Goal: Task Accomplishment & Management: Manage account settings

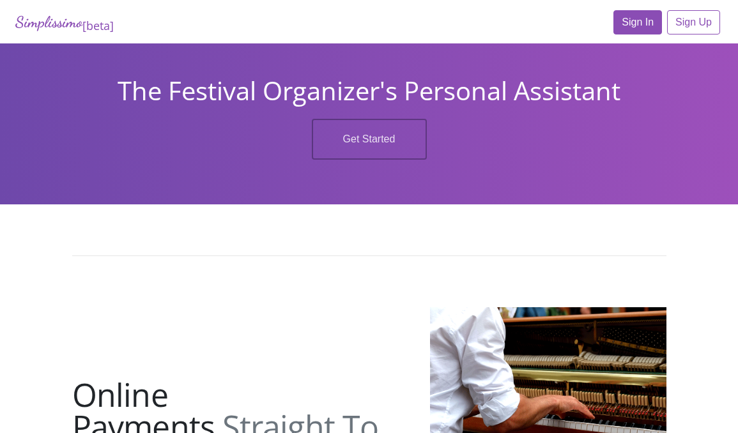
click at [634, 19] on link "Sign In" at bounding box center [638, 22] width 49 height 24
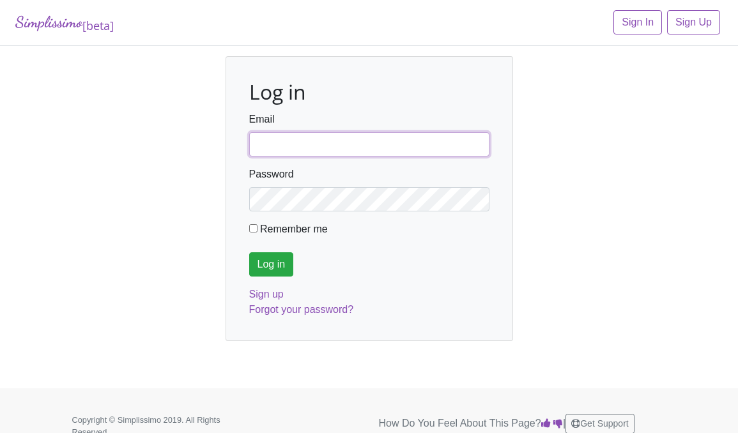
type input "[EMAIL_ADDRESS][DOMAIN_NAME]"
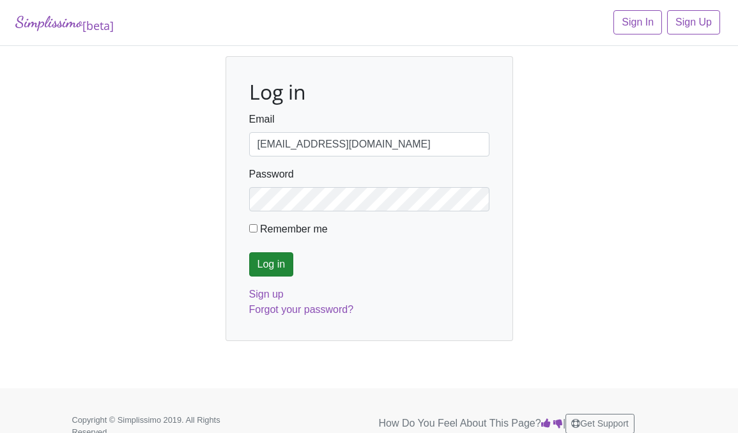
click at [264, 260] on input "Log in" at bounding box center [271, 265] width 45 height 24
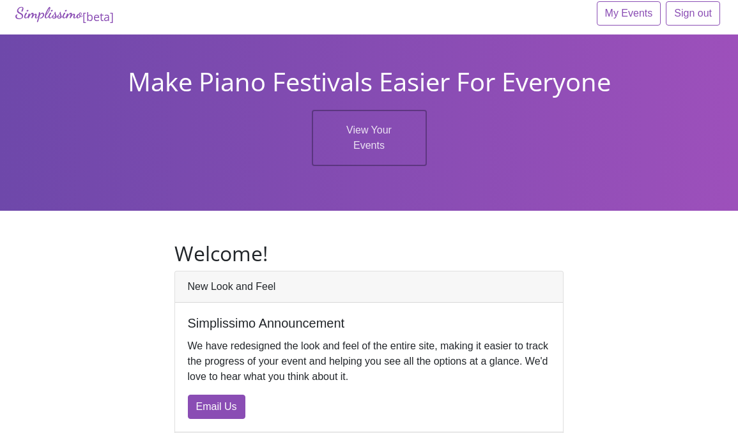
scroll to position [10, 0]
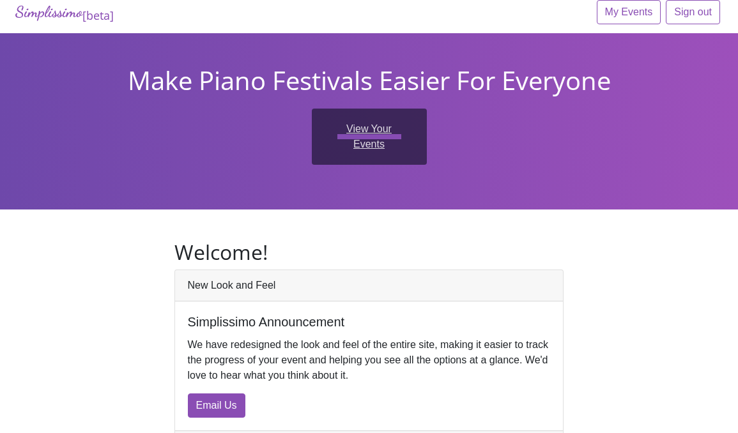
click at [366, 125] on link "View Your Events" at bounding box center [369, 137] width 115 height 56
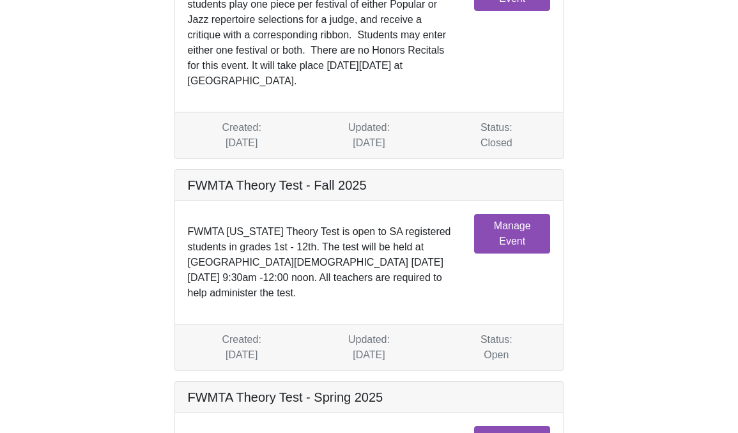
scroll to position [164, 0]
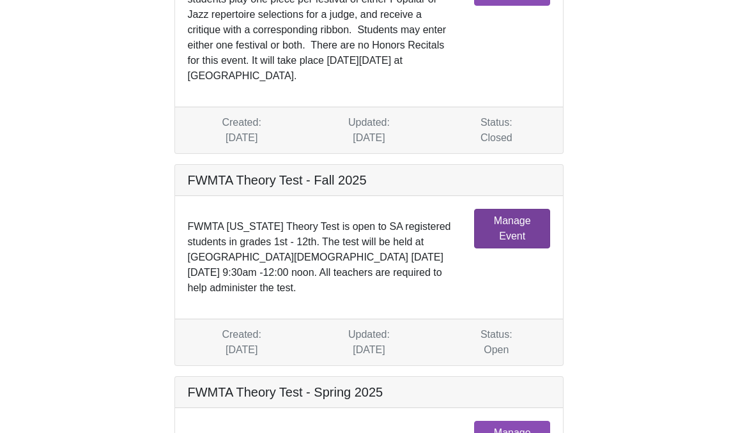
click at [500, 233] on link "Manage Event" at bounding box center [512, 229] width 76 height 40
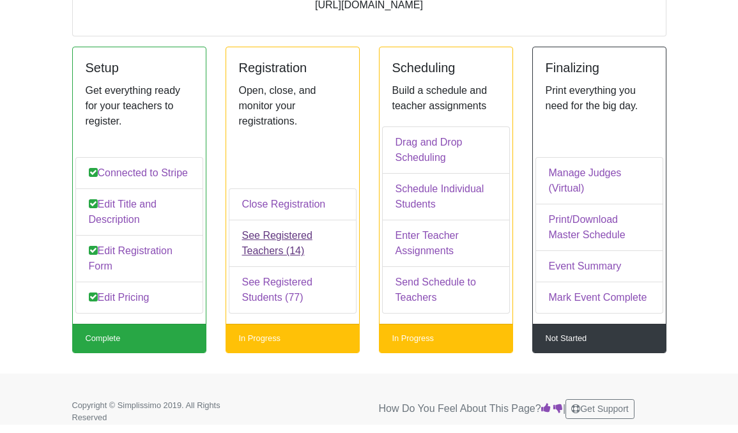
scroll to position [165, 0]
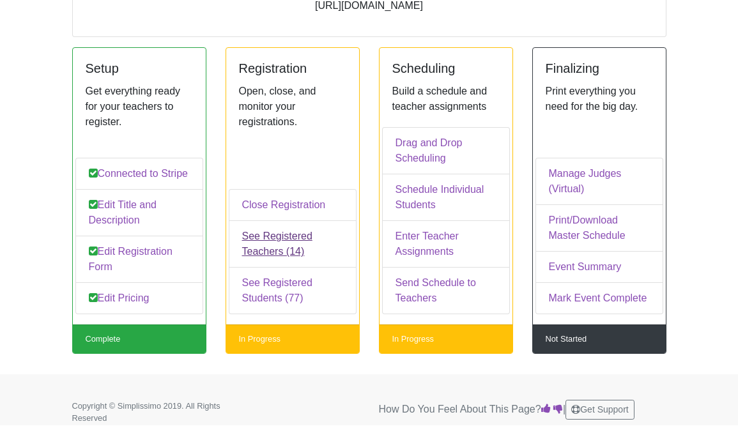
click at [278, 233] on link "See Registered Teachers (14)" at bounding box center [293, 244] width 128 height 47
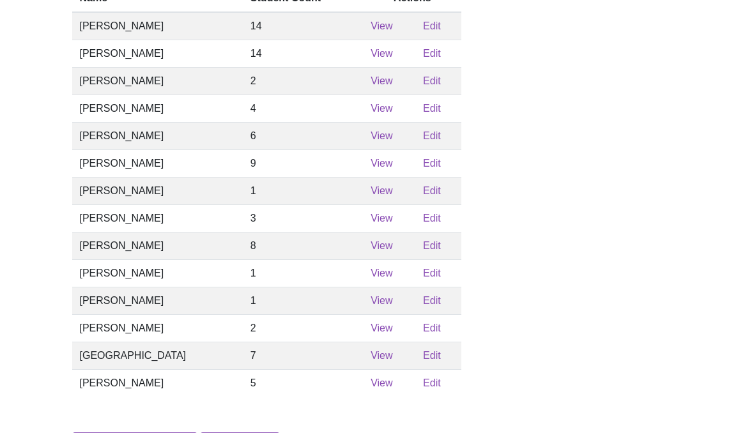
scroll to position [140, 0]
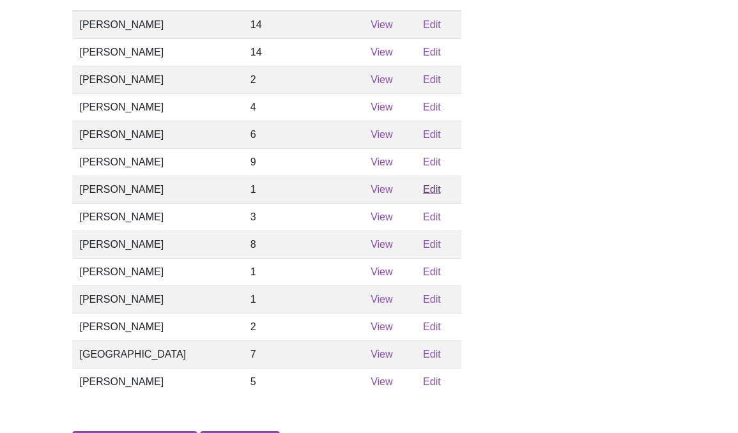
click at [427, 187] on link "Edit" at bounding box center [432, 189] width 18 height 11
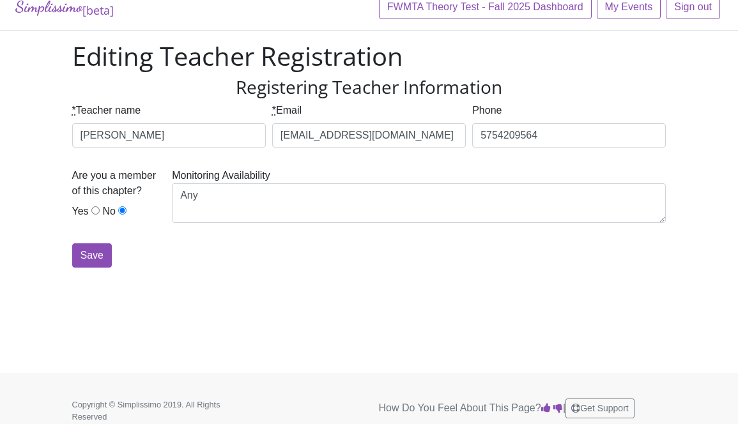
scroll to position [15, 0]
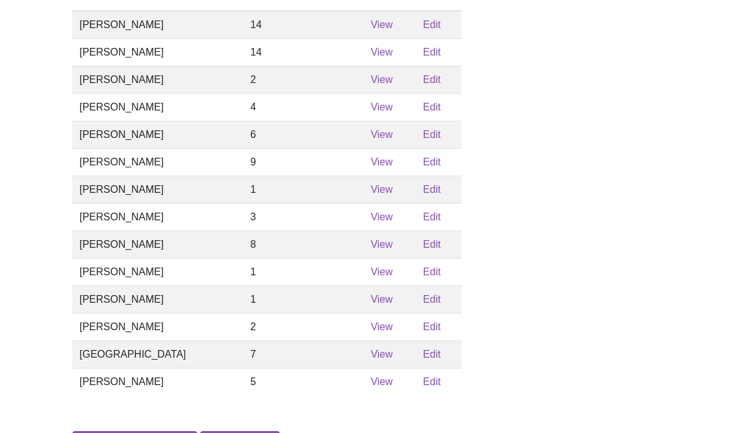
scroll to position [140, 0]
click at [371, 188] on link "View" at bounding box center [382, 189] width 22 height 11
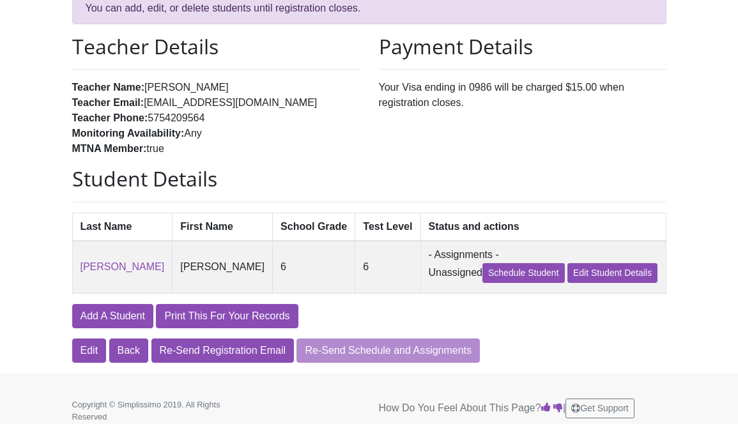
scroll to position [98, 0]
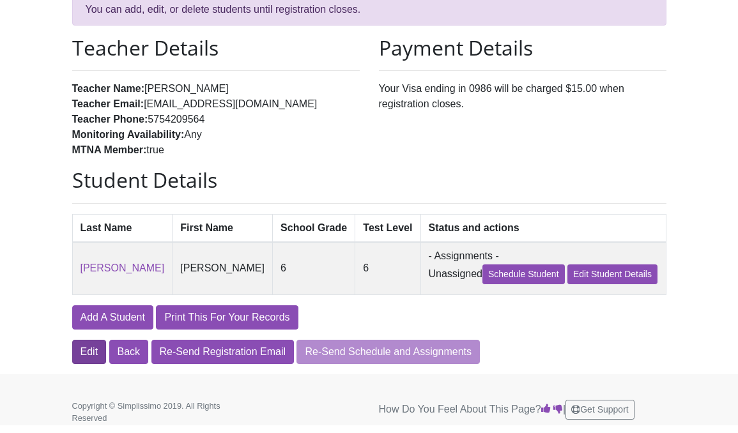
click at [88, 352] on link "Edit" at bounding box center [89, 352] width 35 height 24
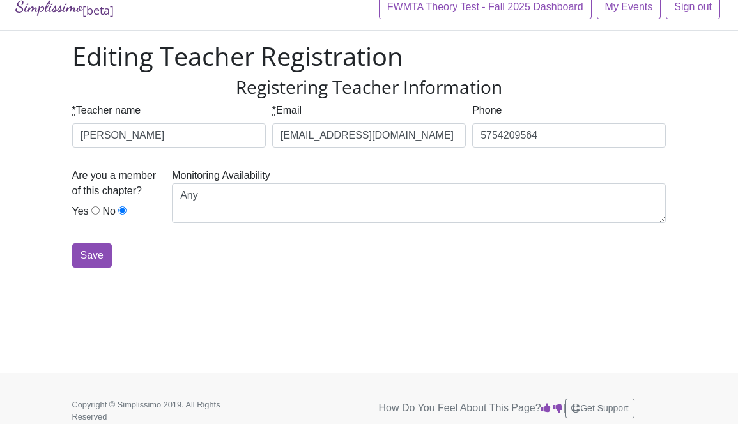
scroll to position [15, 0]
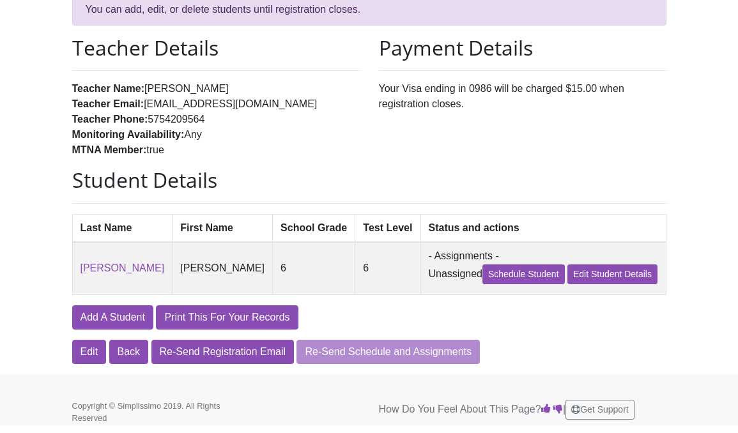
scroll to position [98, 0]
click at [582, 269] on link "Edit Student Details" at bounding box center [613, 275] width 90 height 20
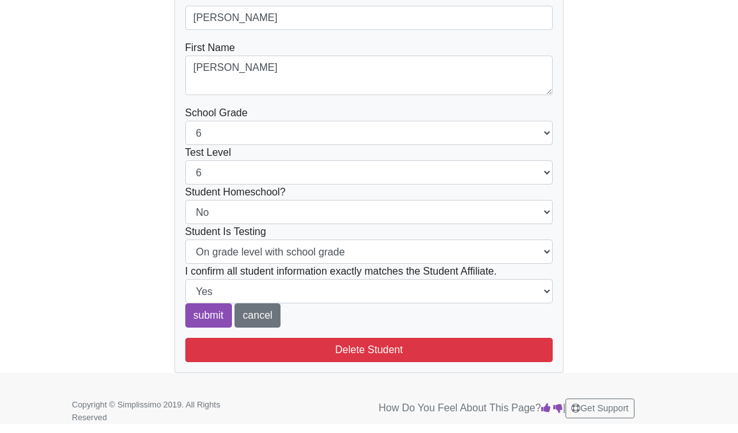
scroll to position [143, 0]
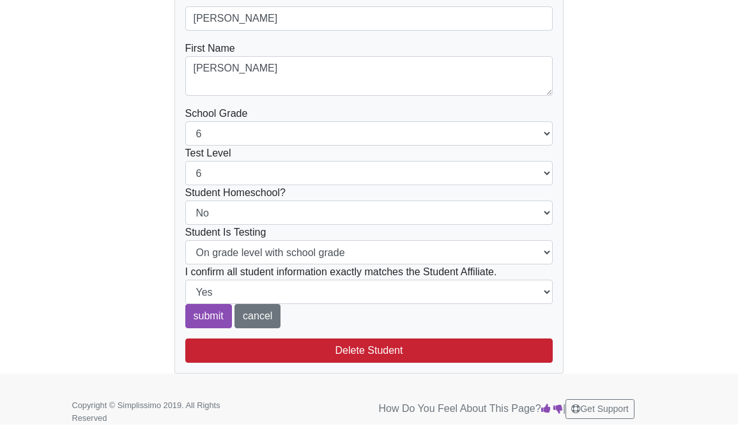
click at [339, 349] on button "Delete Student" at bounding box center [369, 351] width 368 height 24
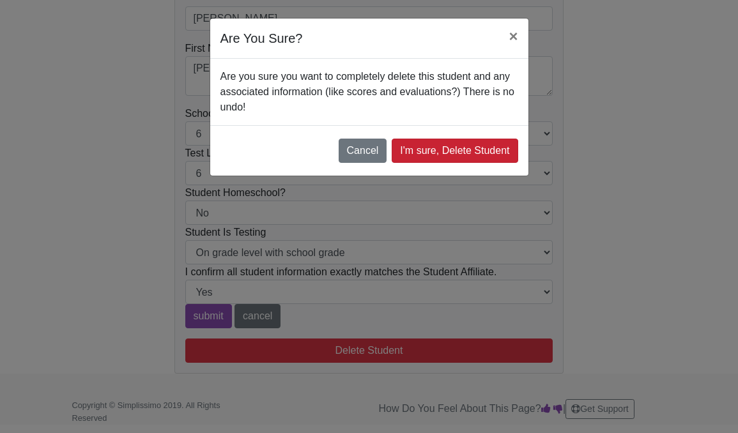
click at [432, 153] on link "I'm sure, Delete Student" at bounding box center [455, 151] width 126 height 24
click at [516, 33] on span "×" at bounding box center [513, 35] width 9 height 17
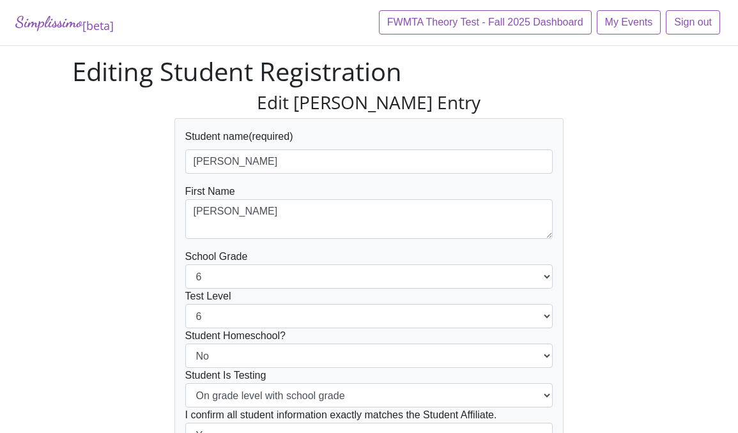
scroll to position [0, 0]
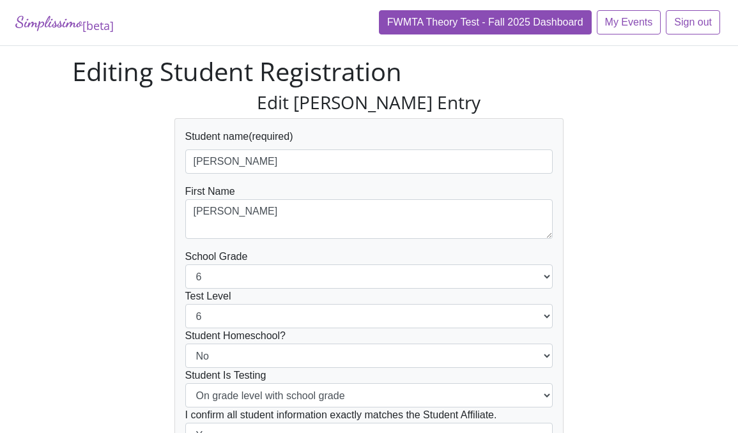
click at [498, 29] on link "FWMTA Theory Test - Fall 2025 Dashboard" at bounding box center [485, 22] width 213 height 24
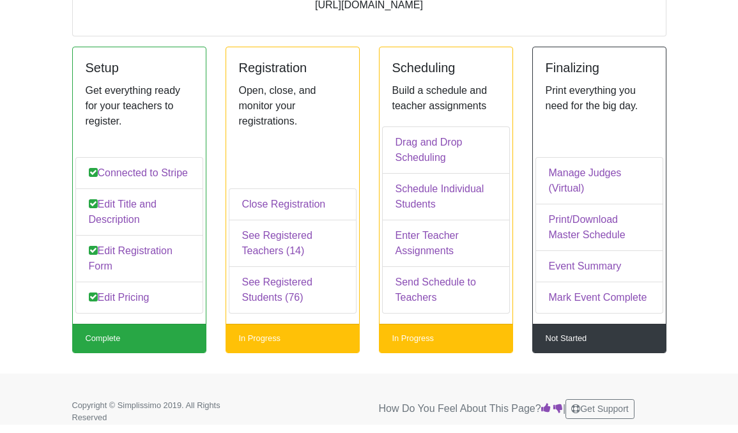
scroll to position [165, 0]
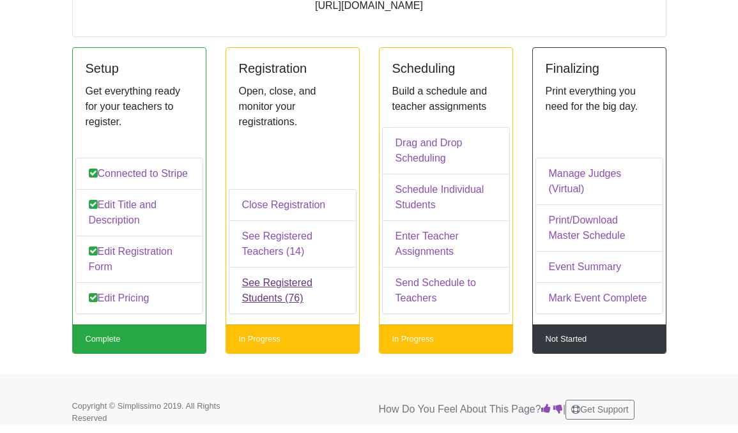
click at [279, 277] on link "See Registered Students (76)" at bounding box center [293, 290] width 128 height 47
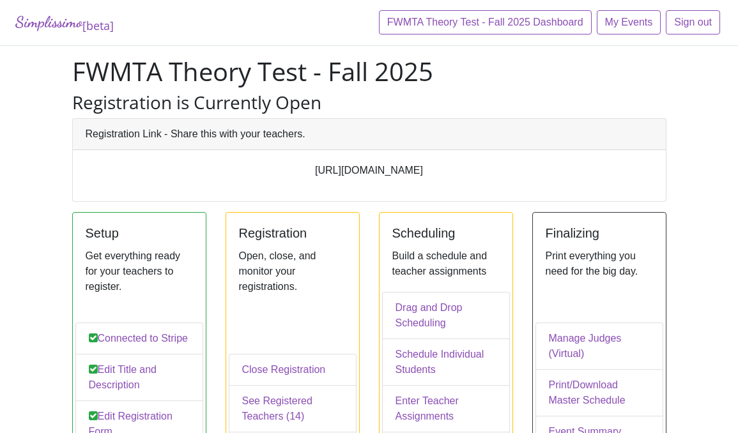
scroll to position [165, 0]
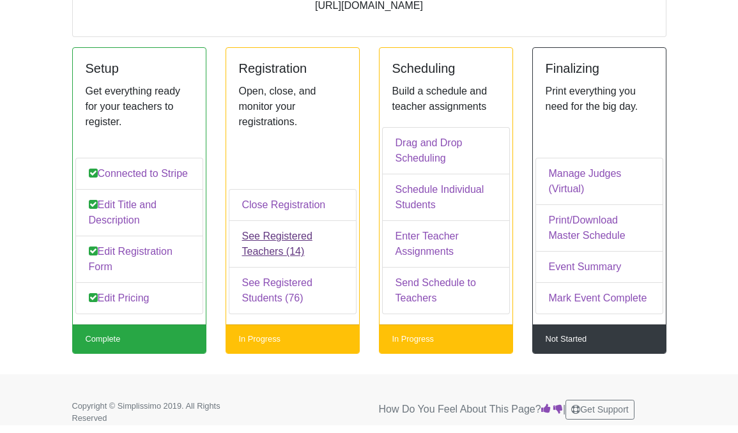
click at [272, 247] on link "See Registered Teachers (14)" at bounding box center [293, 244] width 128 height 47
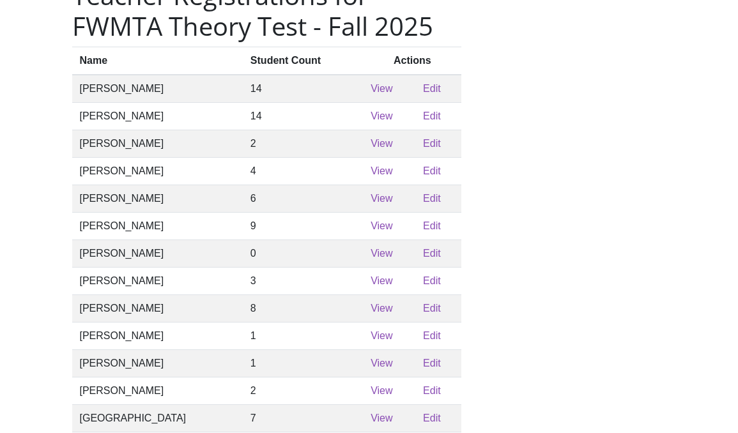
scroll to position [95, 0]
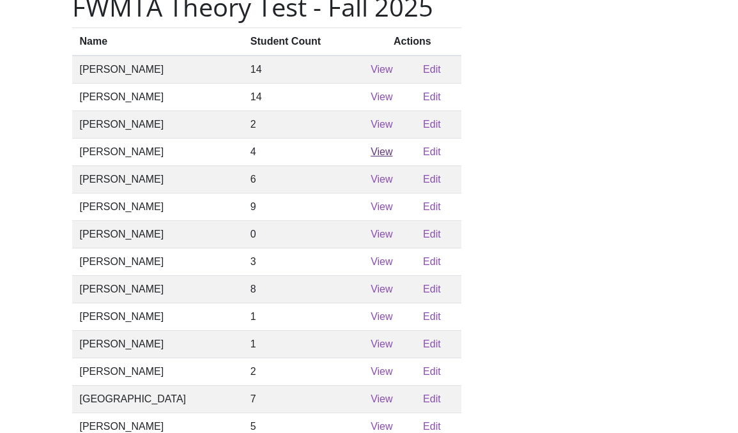
click at [373, 150] on link "View" at bounding box center [382, 151] width 22 height 11
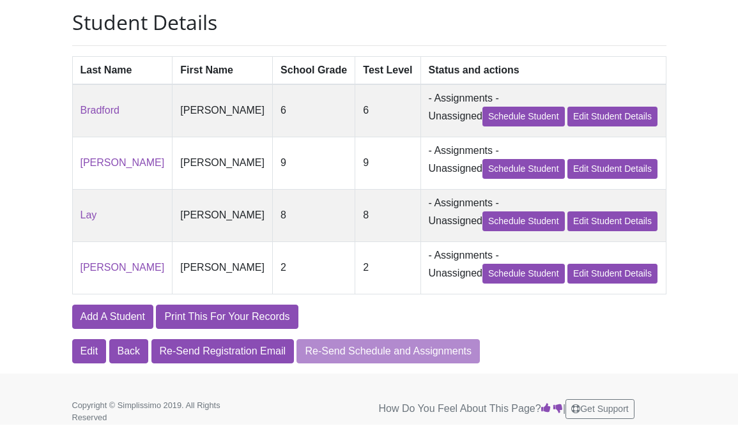
scroll to position [256, 0]
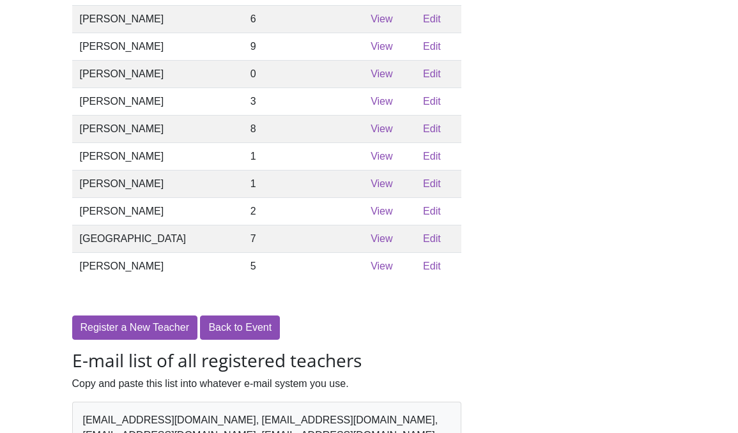
scroll to position [95, 0]
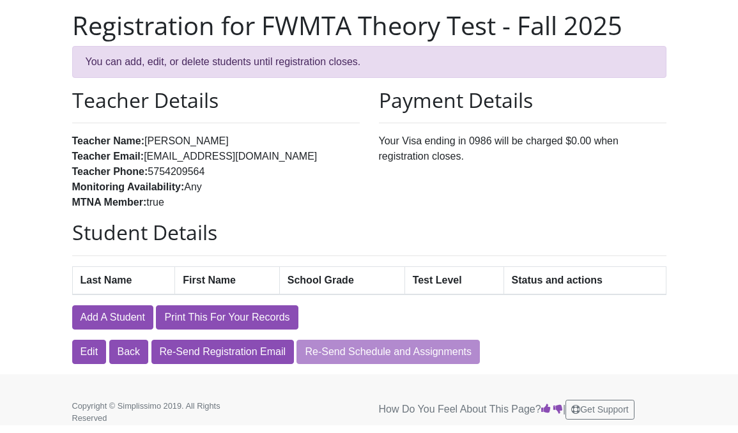
scroll to position [88, 0]
